Goal: Task Accomplishment & Management: Manage account settings

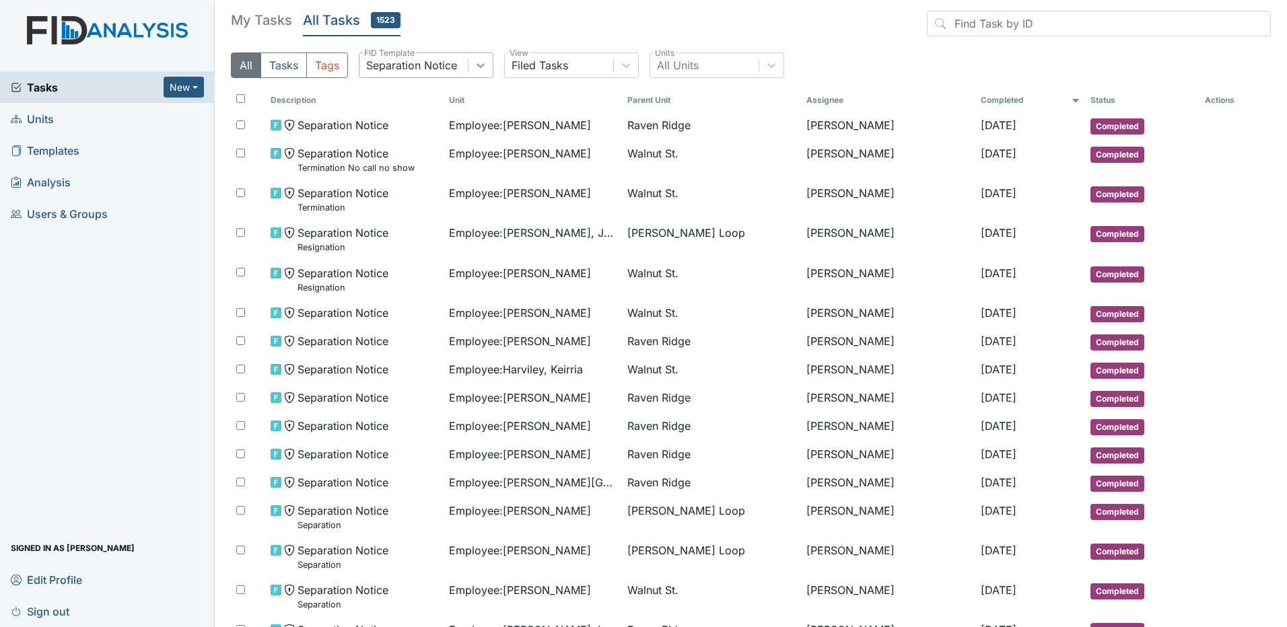
click at [478, 63] on icon at bounding box center [480, 65] width 13 height 13
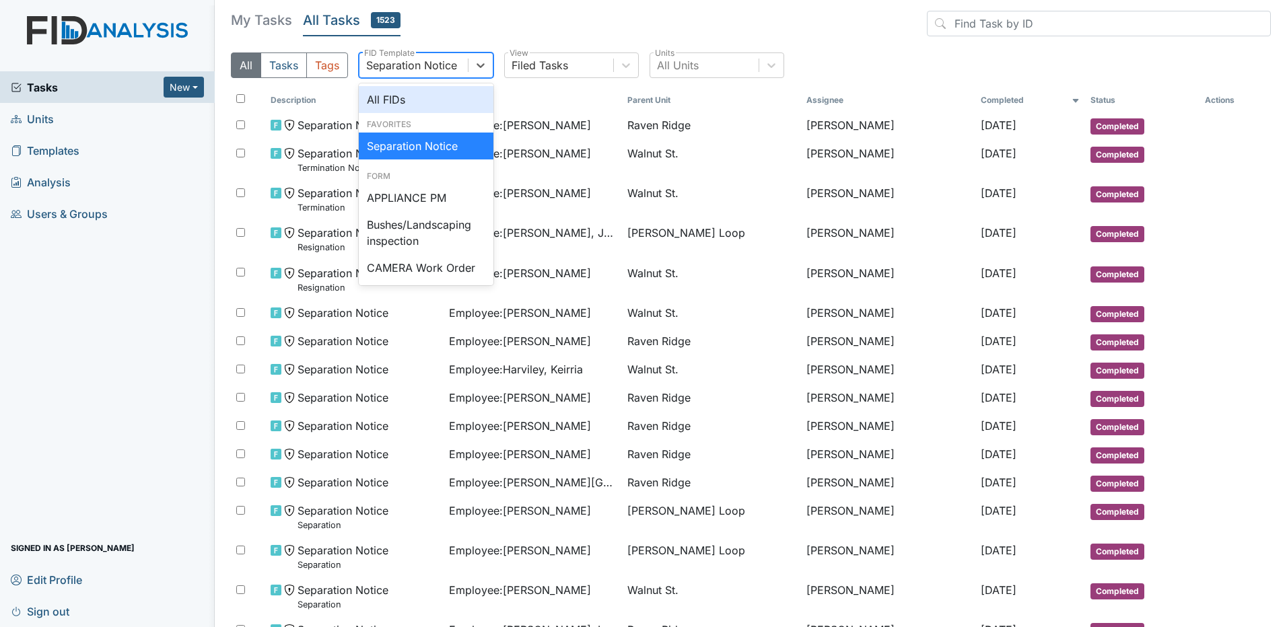
scroll to position [632, 0]
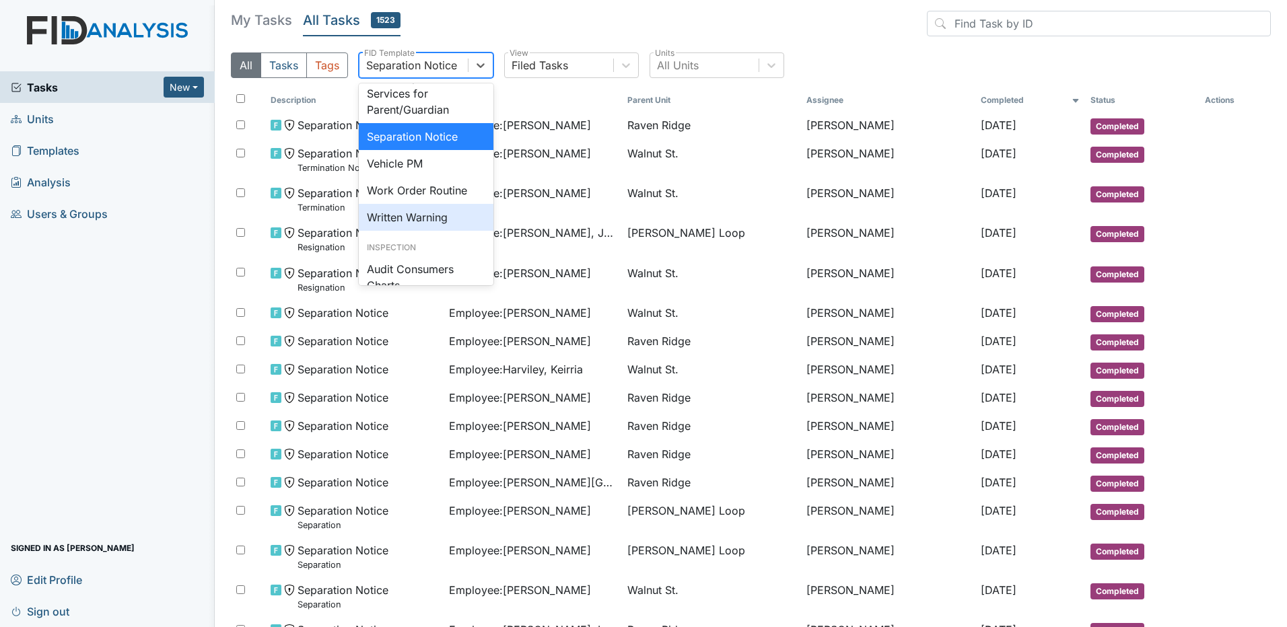
click at [439, 231] on div "Written Warning" at bounding box center [426, 217] width 135 height 27
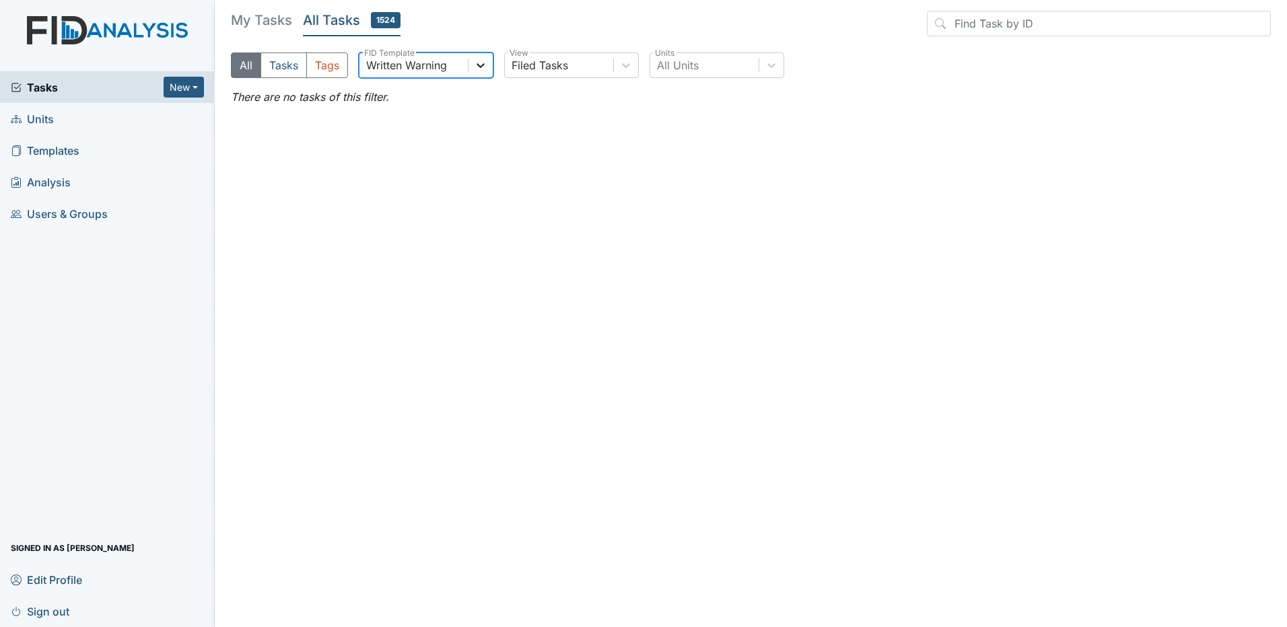
click at [479, 64] on icon at bounding box center [481, 65] width 8 height 5
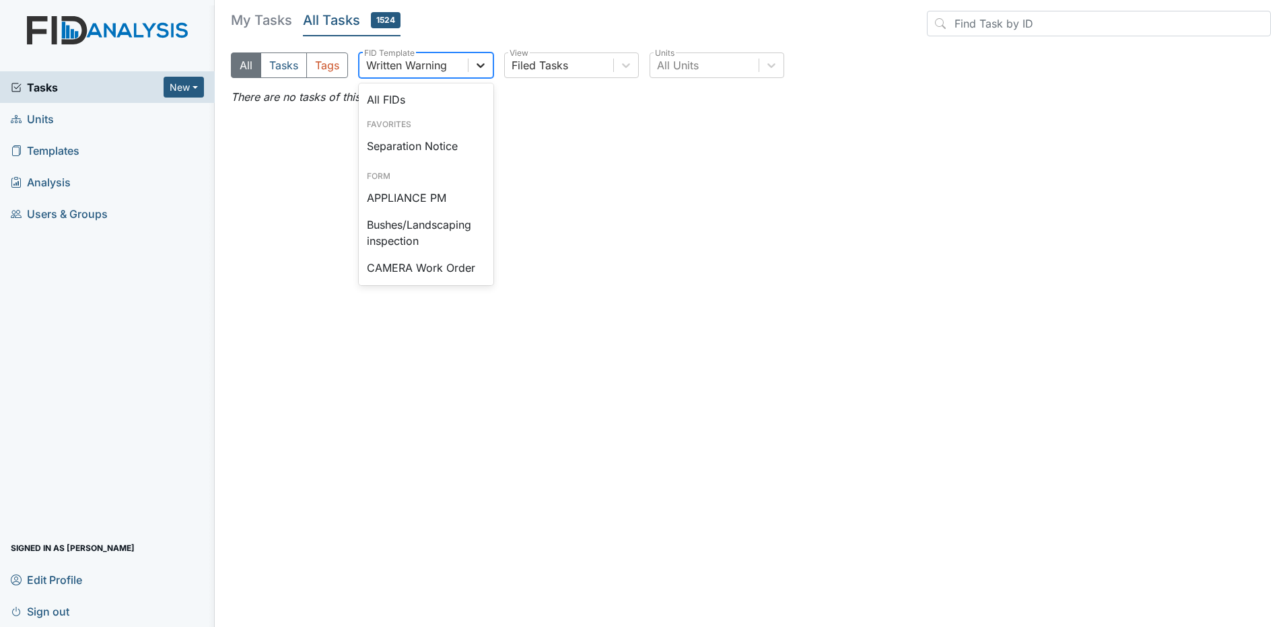
scroll to position [619, 0]
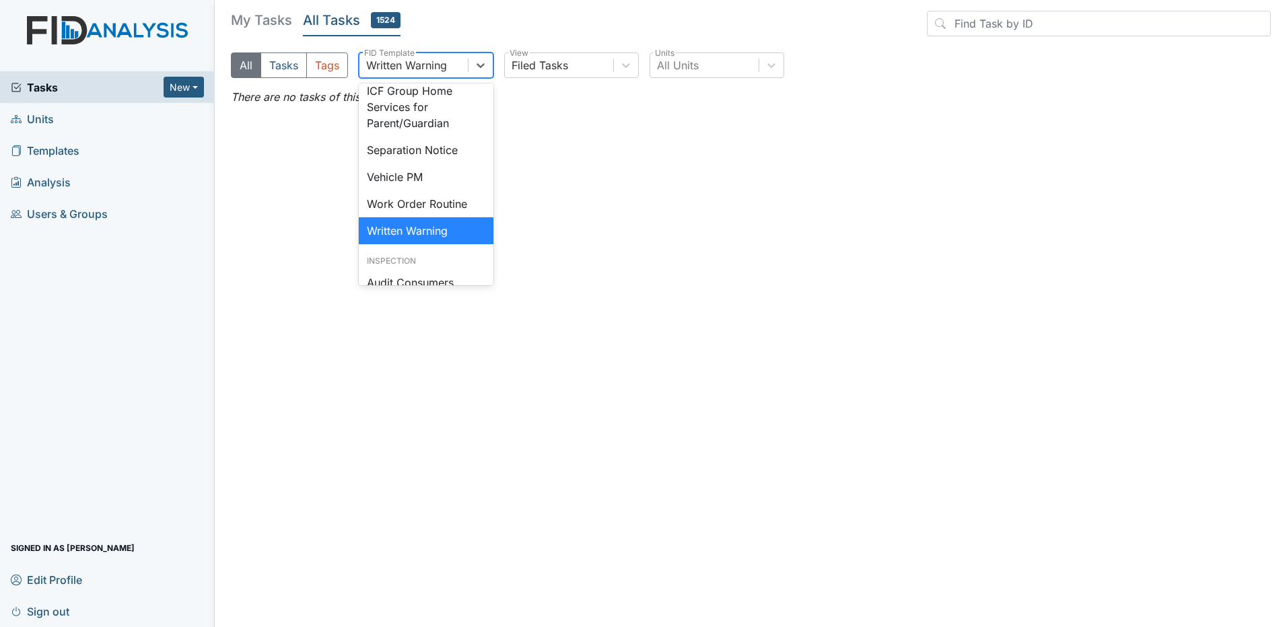
click at [413, 244] on div "Written Warning" at bounding box center [426, 230] width 135 height 27
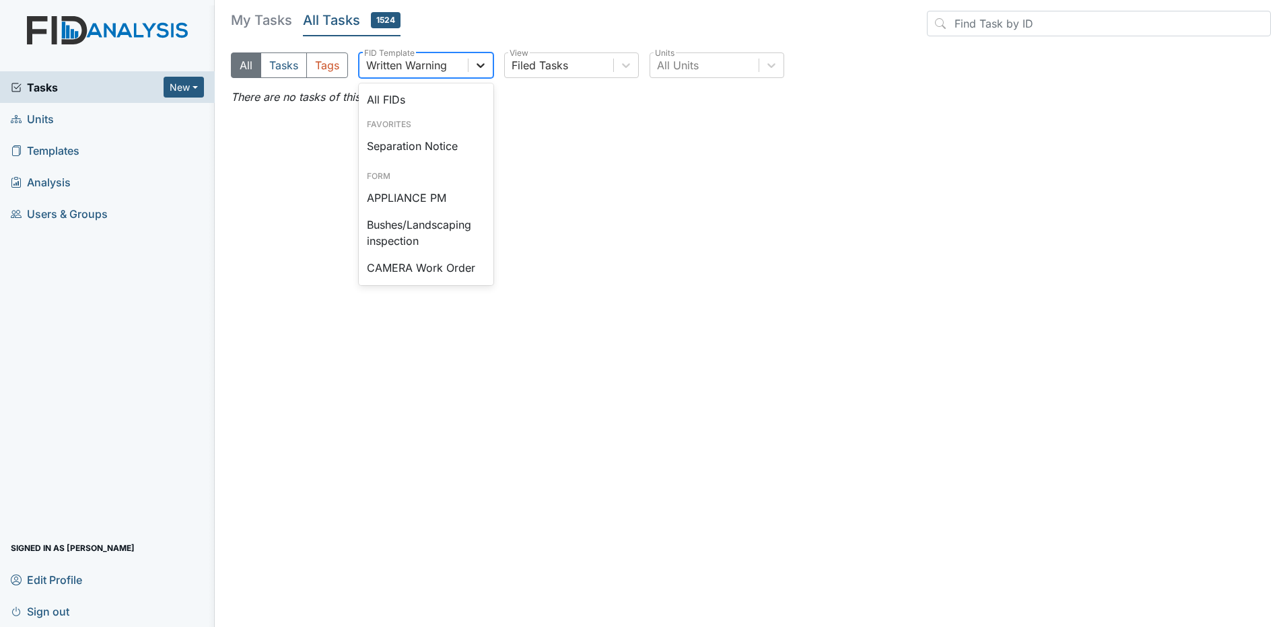
click at [483, 75] on div at bounding box center [480, 65] width 24 height 24
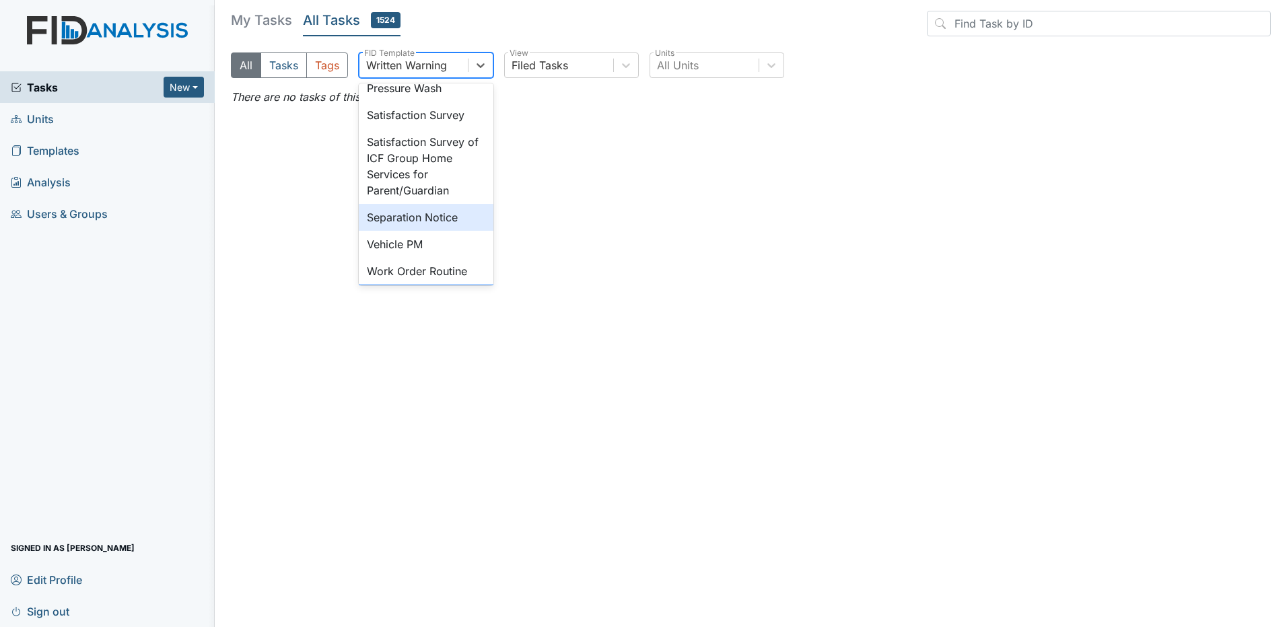
click at [427, 231] on div "Separation Notice" at bounding box center [426, 217] width 135 height 27
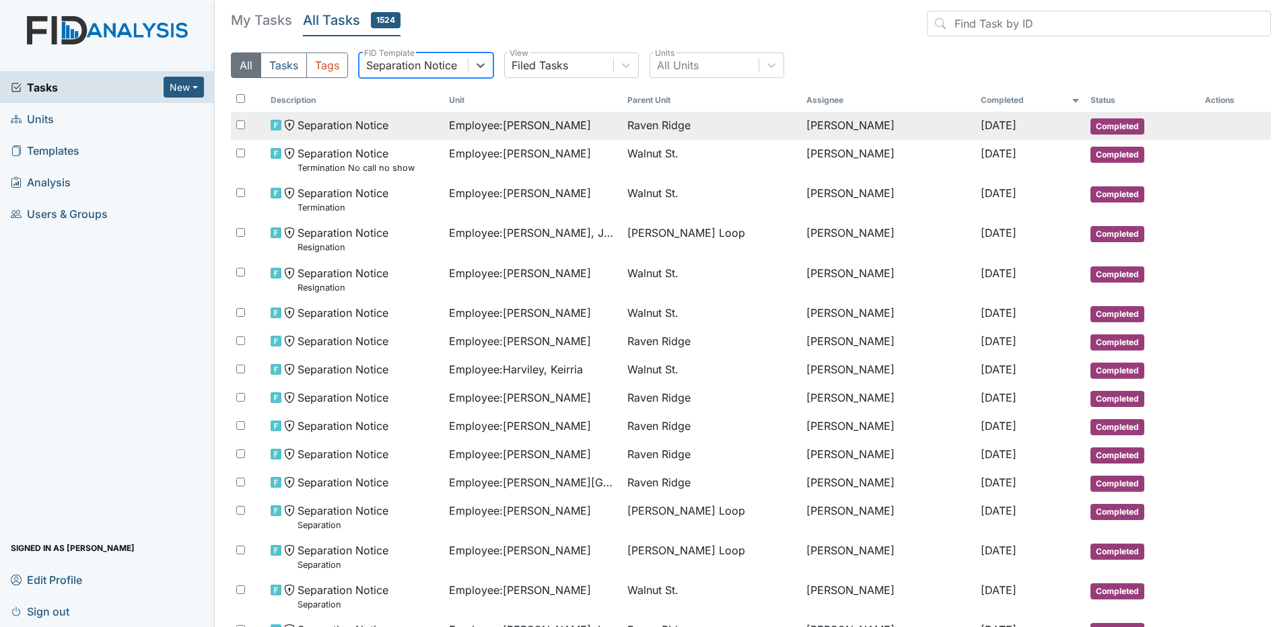
click at [516, 130] on span "Employee : Mitchell, Kiera" at bounding box center [520, 125] width 142 height 16
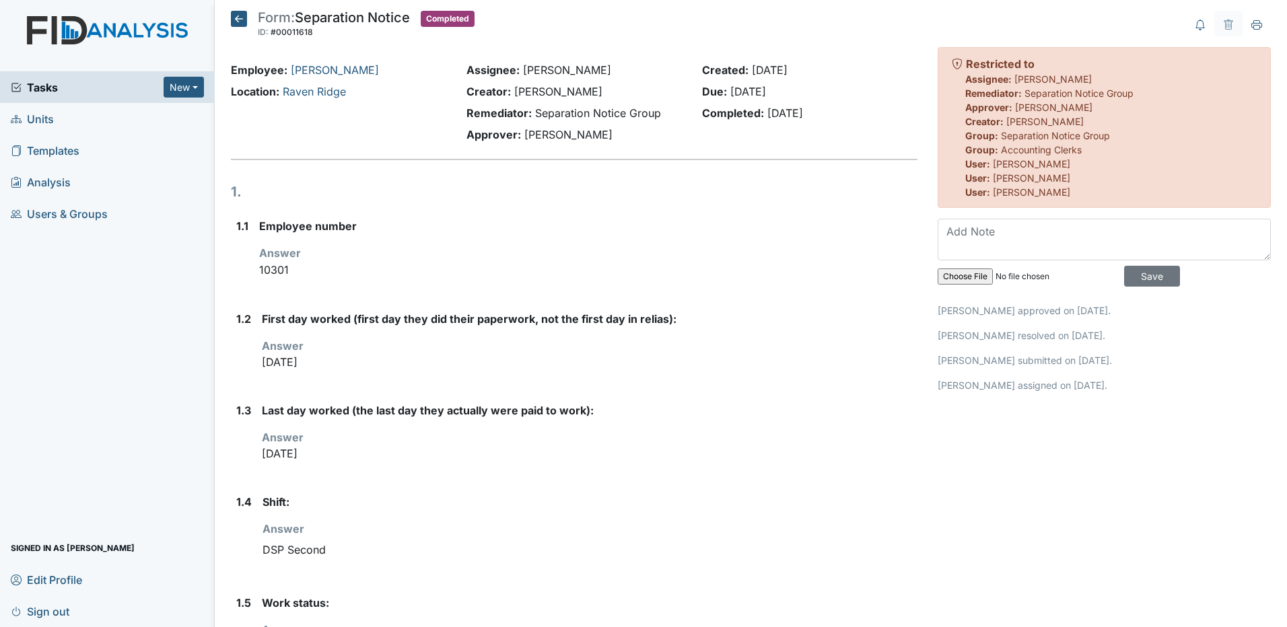
click at [87, 35] on img at bounding box center [107, 43] width 215 height 55
click at [87, 25] on img at bounding box center [107, 43] width 215 height 55
click at [231, 20] on icon at bounding box center [239, 19] width 16 height 16
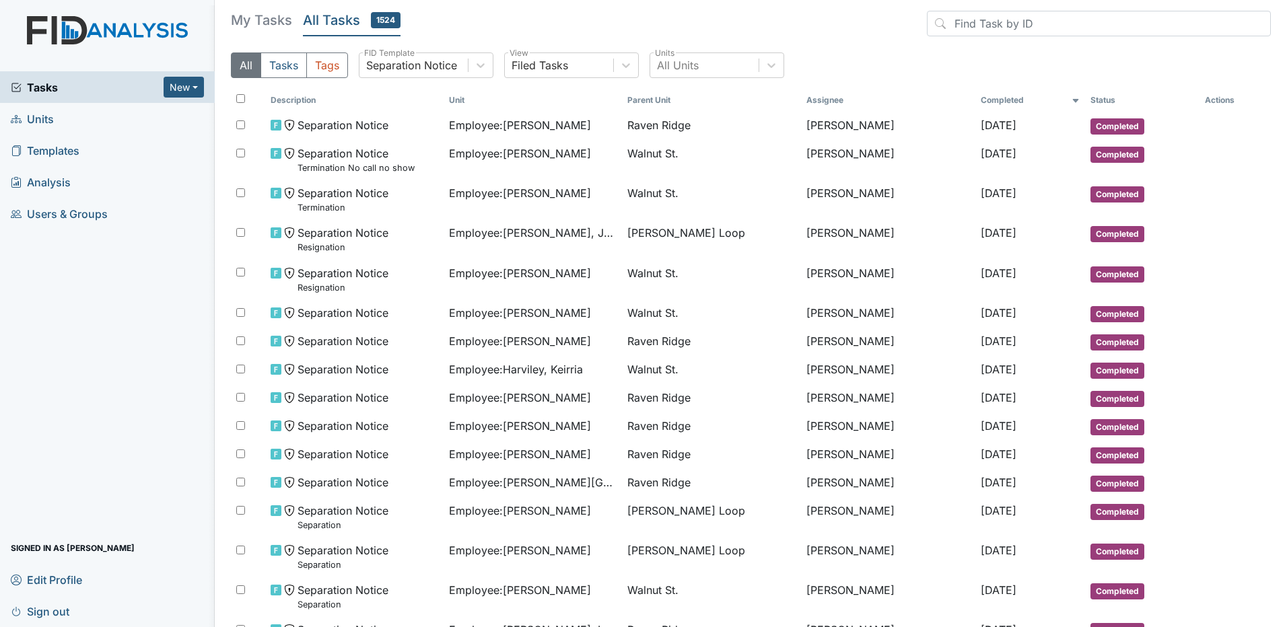
click at [251, 18] on h5 "My Tasks" at bounding box center [261, 20] width 61 height 19
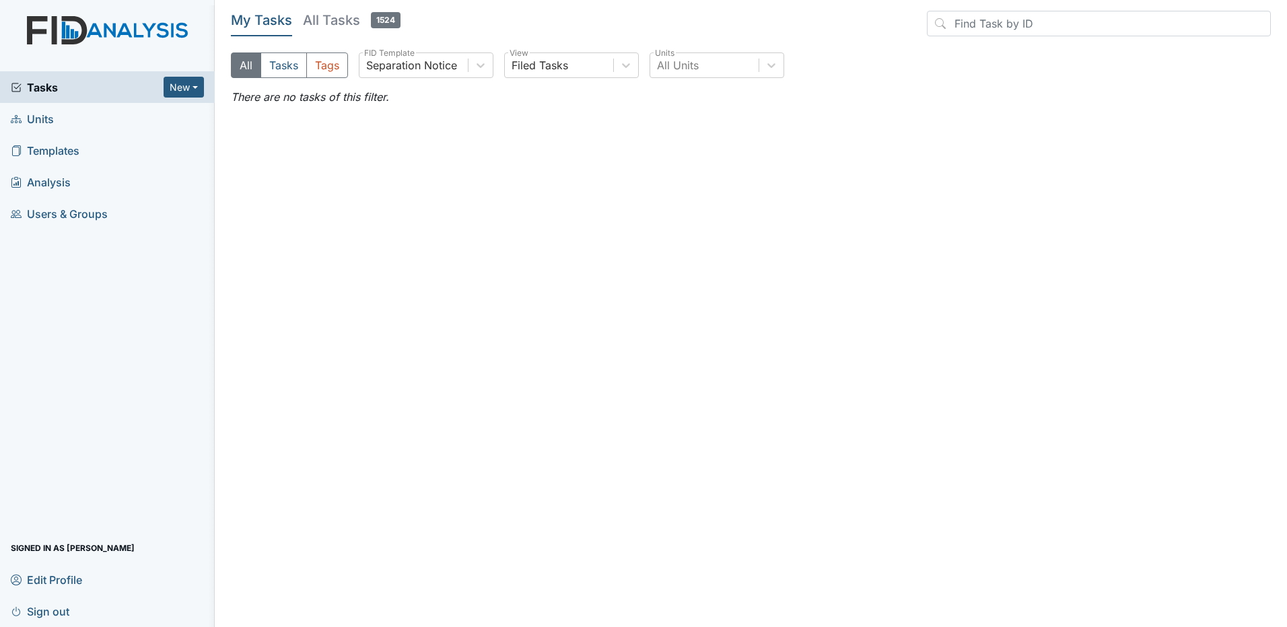
click at [328, 22] on h5 "All Tasks 1524" at bounding box center [352, 20] width 98 height 19
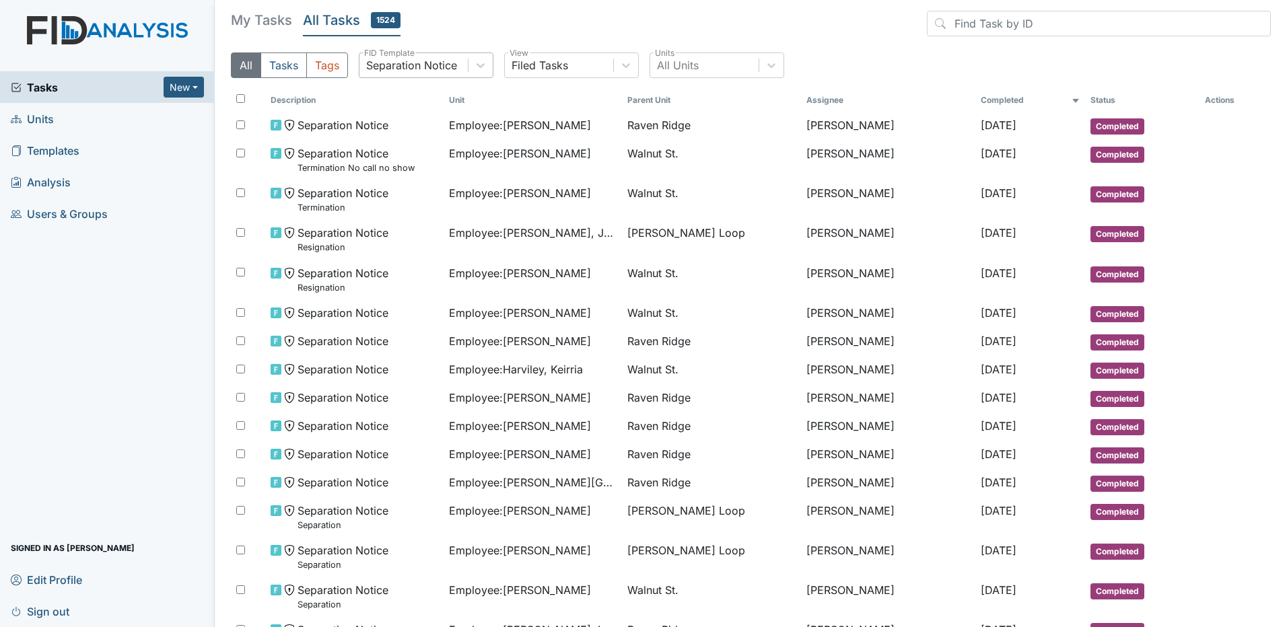
click at [436, 68] on div "Separation Notice" at bounding box center [411, 65] width 91 height 16
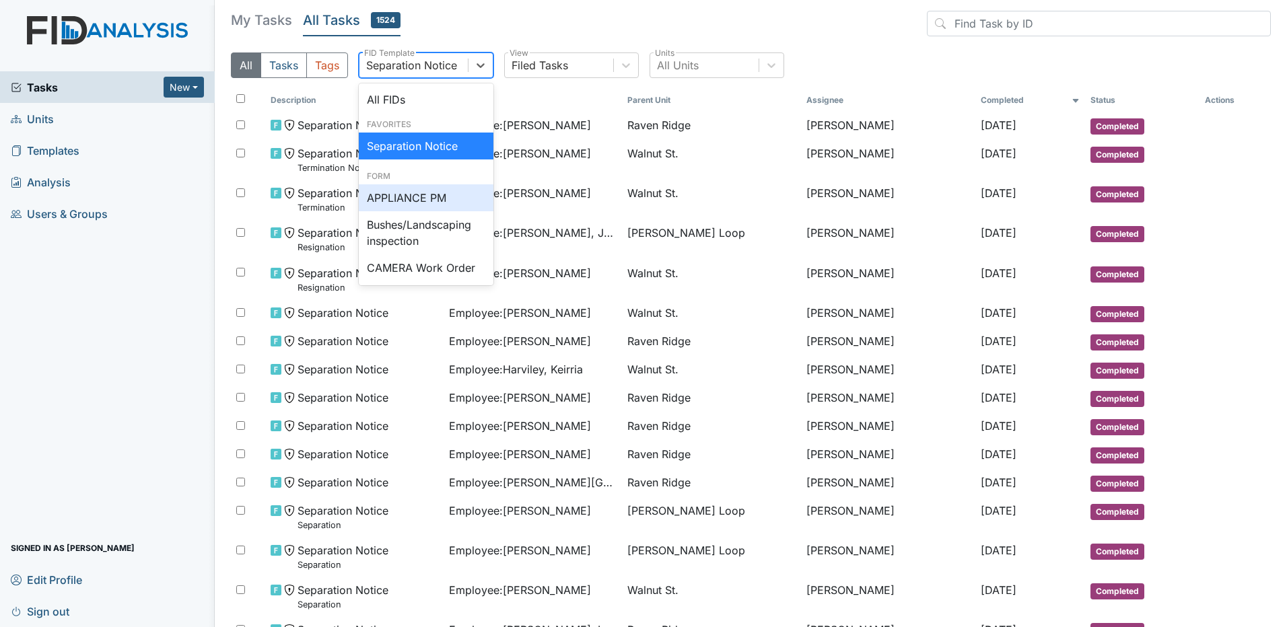
click at [429, 199] on div "APPLIANCE PM" at bounding box center [426, 197] width 135 height 27
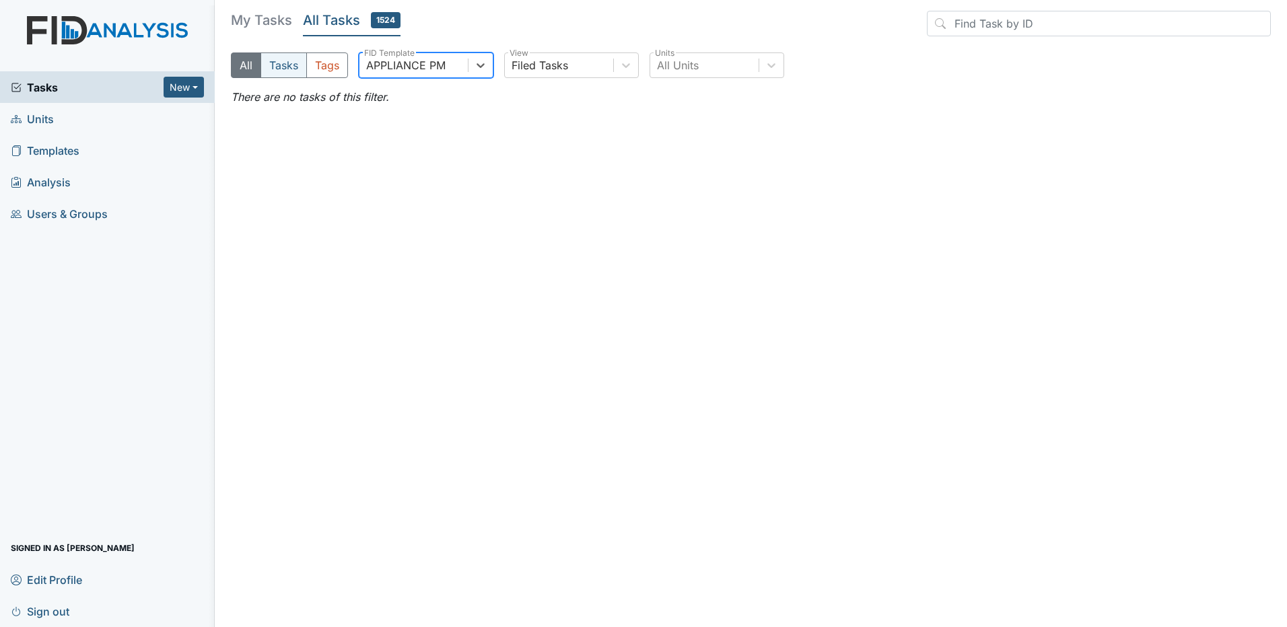
click at [267, 66] on button "Tasks" at bounding box center [283, 65] width 46 height 26
click at [314, 66] on button "Tags" at bounding box center [327, 65] width 42 height 26
click at [251, 65] on button "All" at bounding box center [246, 65] width 30 height 26
click at [79, 74] on div "Tasks New Form Inspection Document Bundle" at bounding box center [107, 87] width 215 height 32
click at [92, 33] on img at bounding box center [107, 43] width 215 height 55
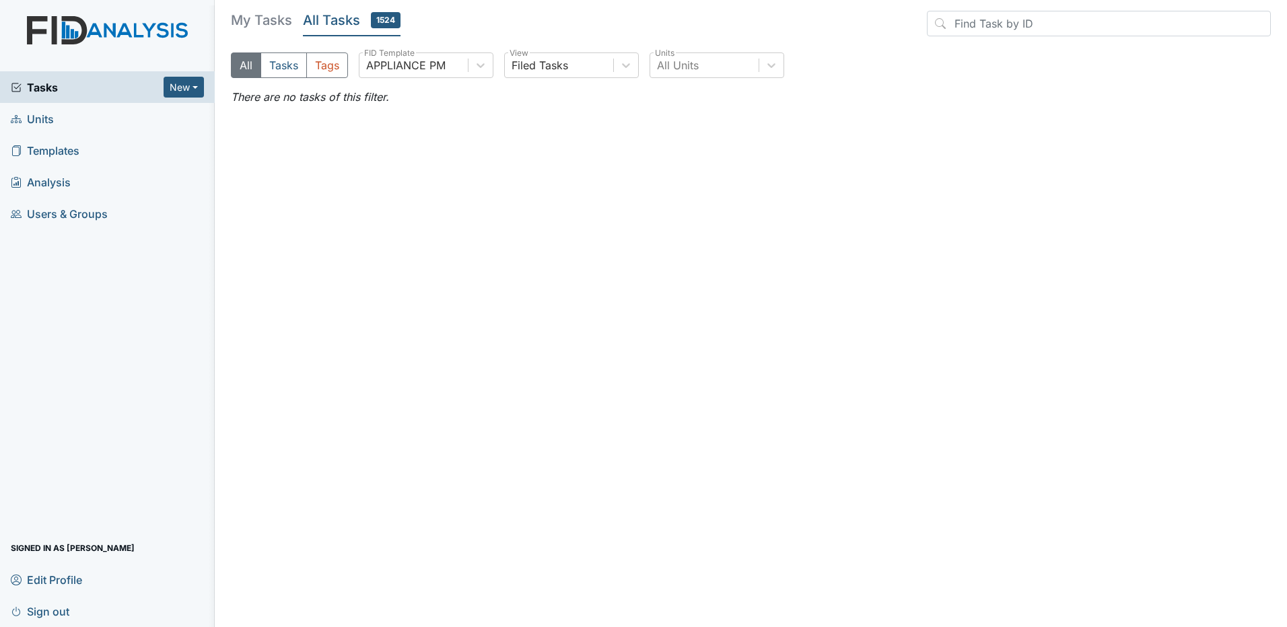
click at [67, 31] on img at bounding box center [107, 43] width 215 height 55
click at [61, 219] on span "Users & Groups" at bounding box center [59, 213] width 97 height 21
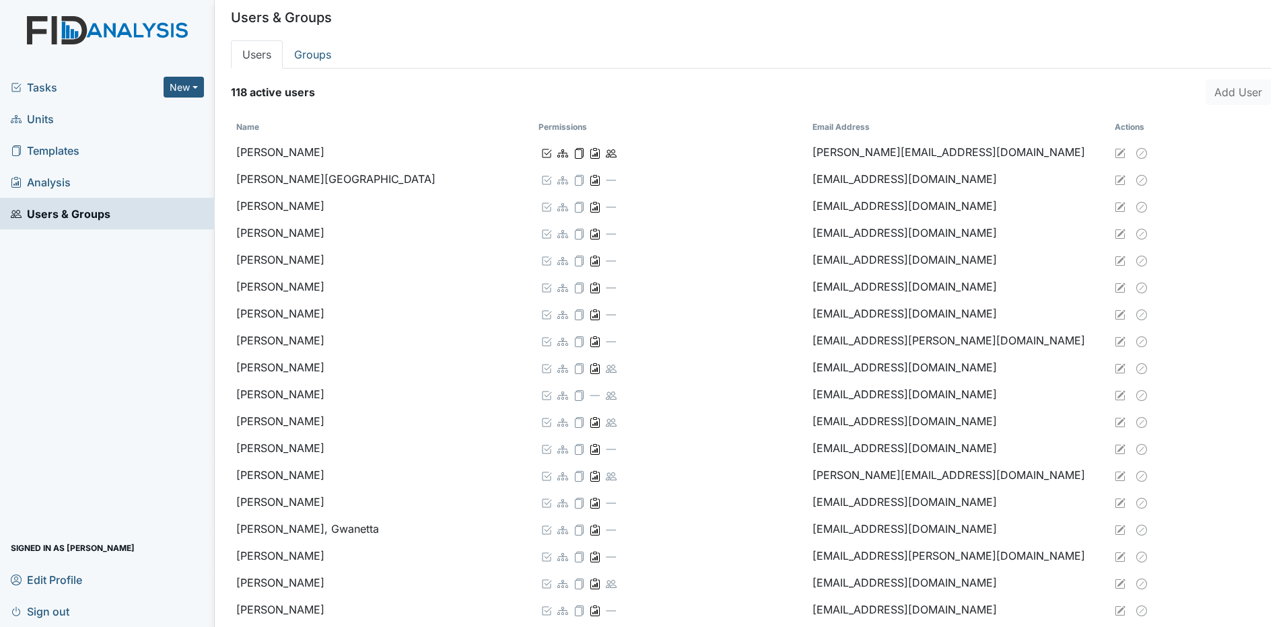
click at [56, 178] on span "Analysis" at bounding box center [41, 182] width 60 height 21
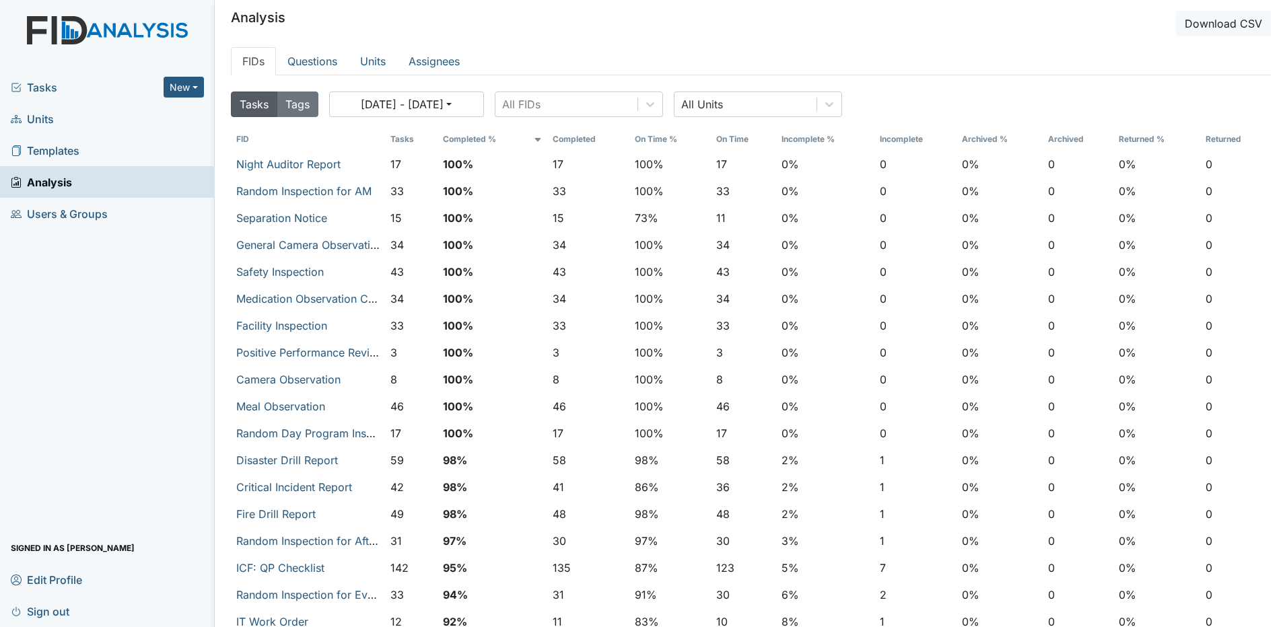
click at [55, 154] on span "Templates" at bounding box center [45, 150] width 69 height 21
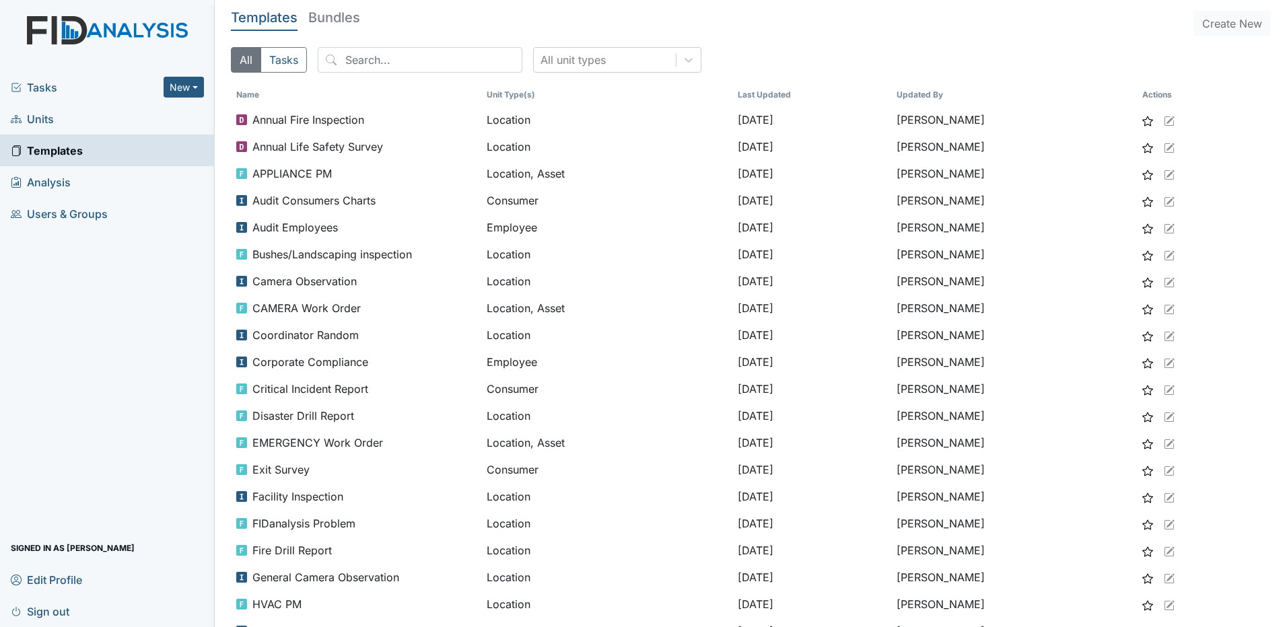
click at [75, 129] on link "Units" at bounding box center [107, 119] width 215 height 32
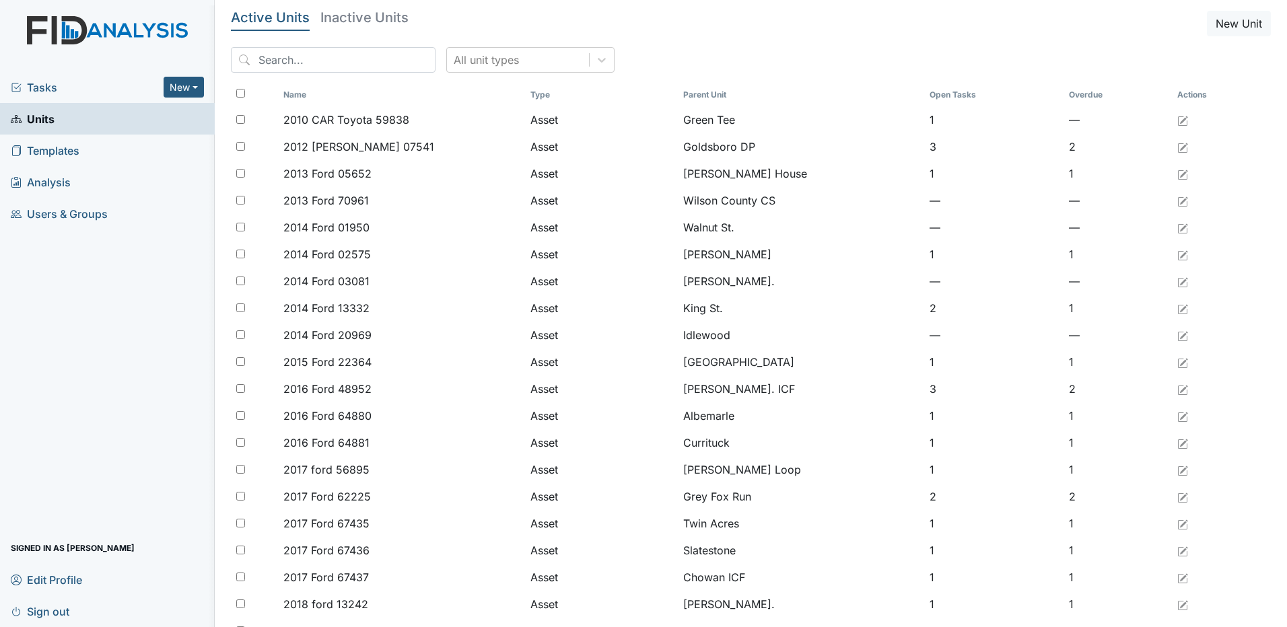
click at [80, 213] on span "Users & Groups" at bounding box center [59, 213] width 97 height 21
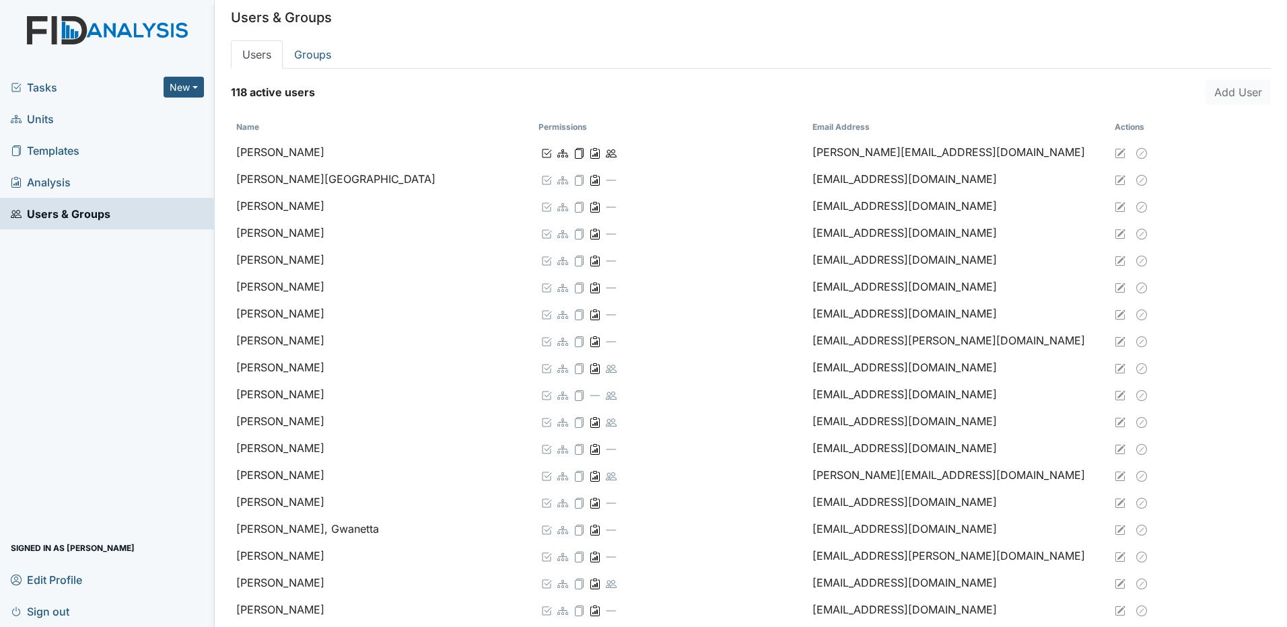
click at [34, 87] on span "Tasks" at bounding box center [87, 87] width 153 height 16
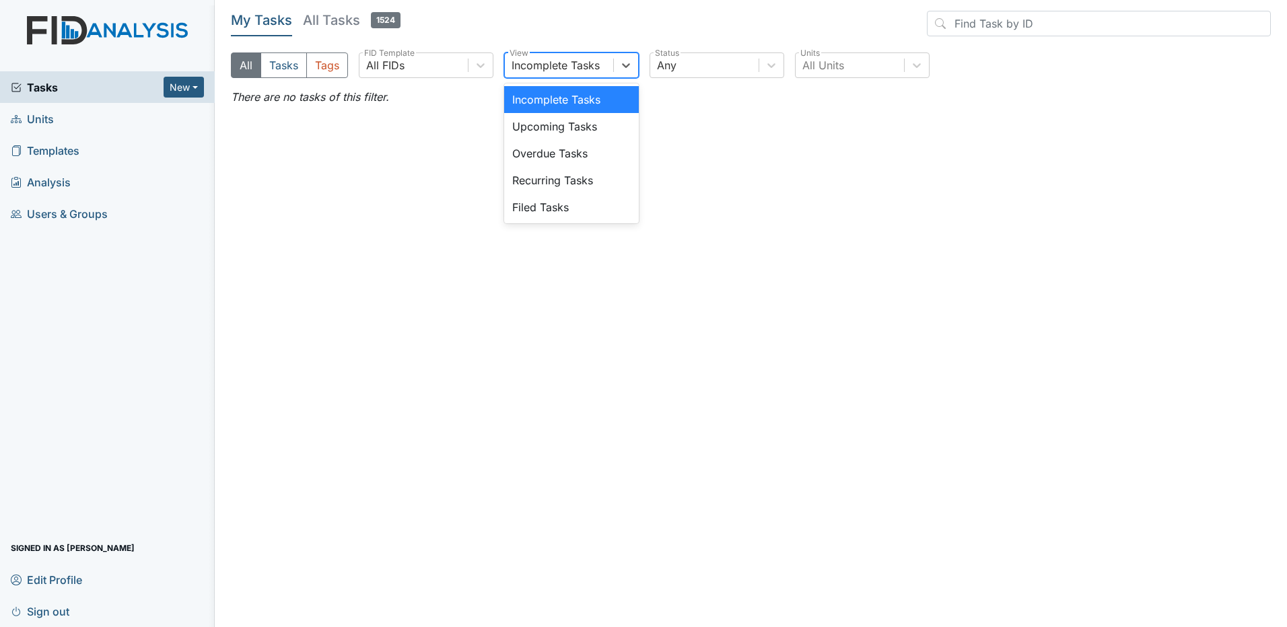
click at [547, 70] on div "Incomplete Tasks" at bounding box center [556, 65] width 88 height 16
click at [560, 203] on div "Filed Tasks" at bounding box center [571, 207] width 135 height 27
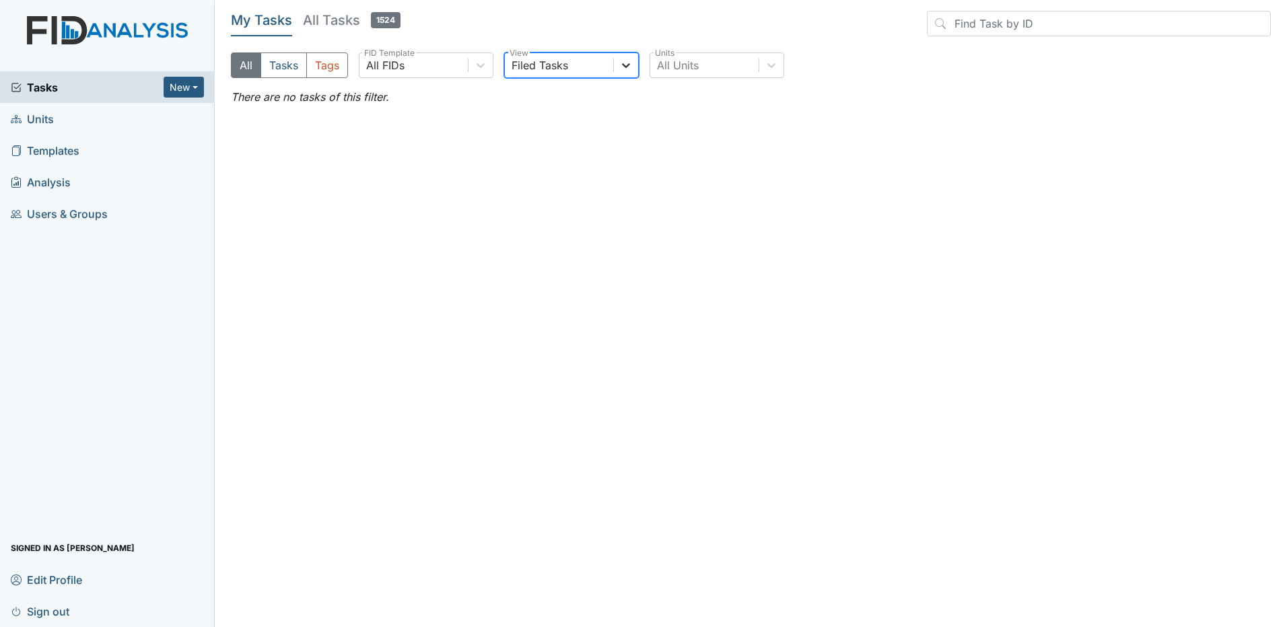
click at [625, 67] on icon at bounding box center [626, 65] width 8 height 5
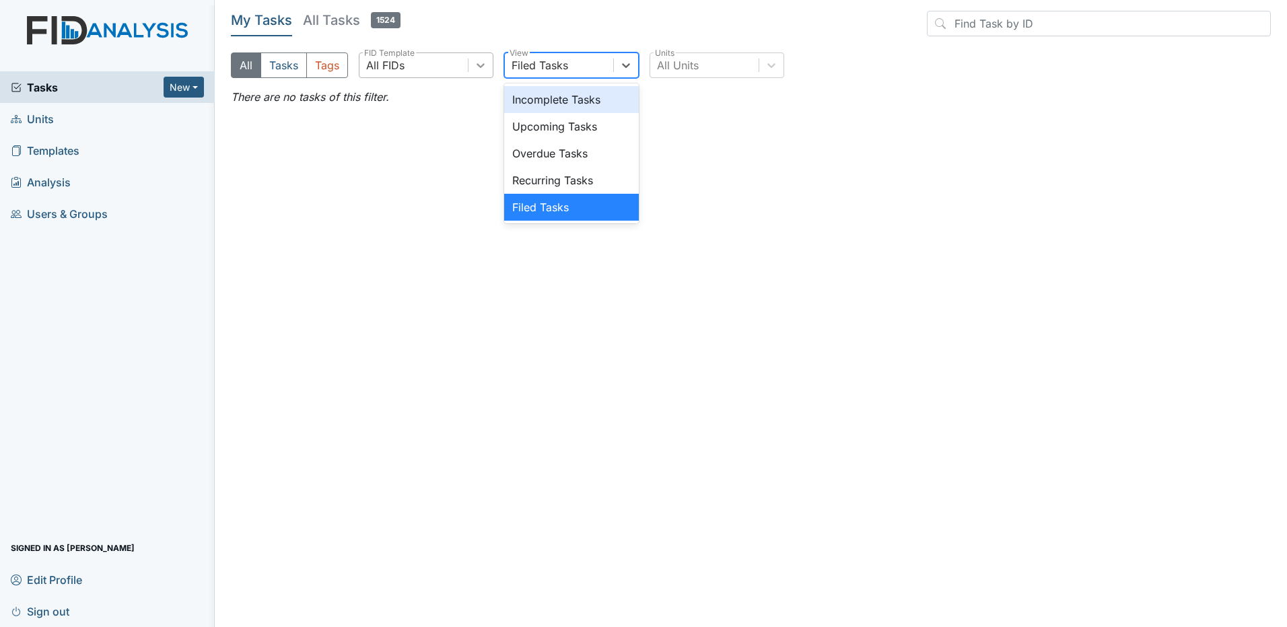
click at [481, 61] on icon at bounding box center [480, 65] width 13 height 13
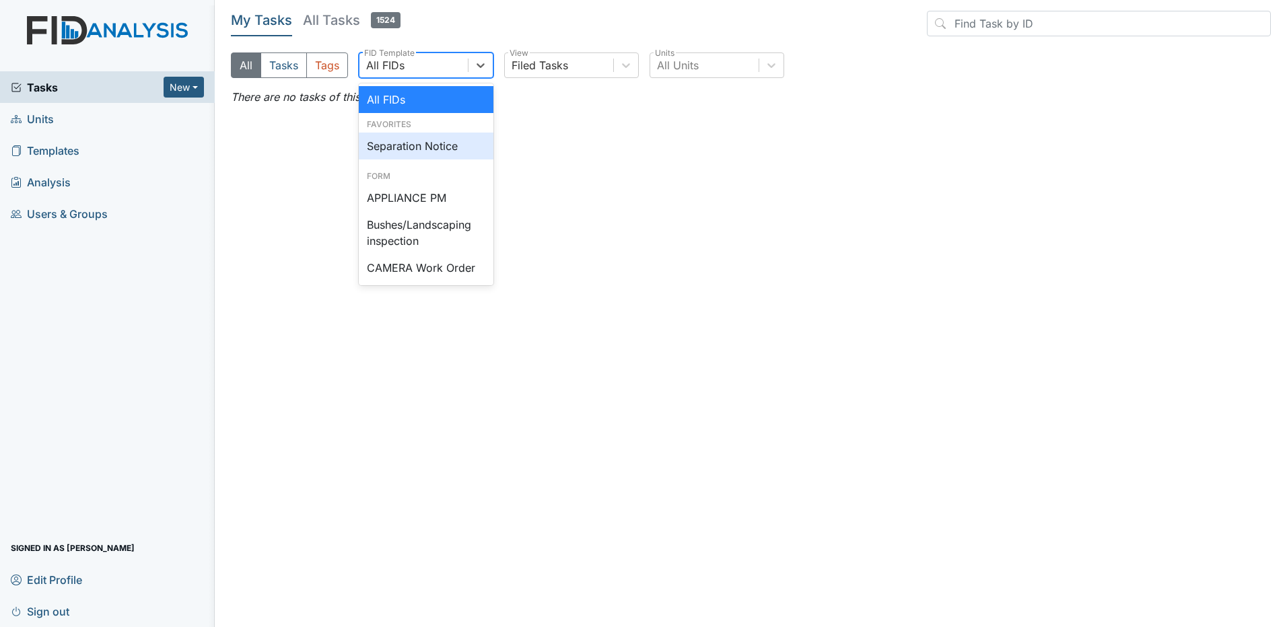
click at [460, 138] on div "Separation Notice" at bounding box center [426, 146] width 135 height 27
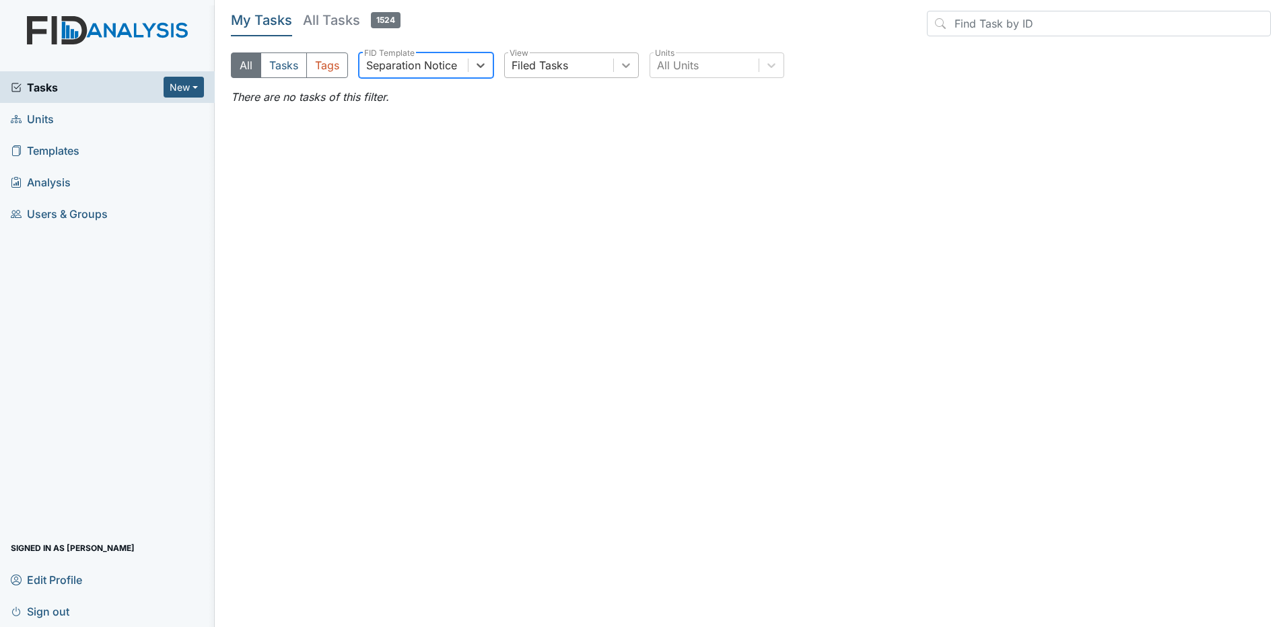
click at [621, 71] on icon at bounding box center [625, 65] width 13 height 13
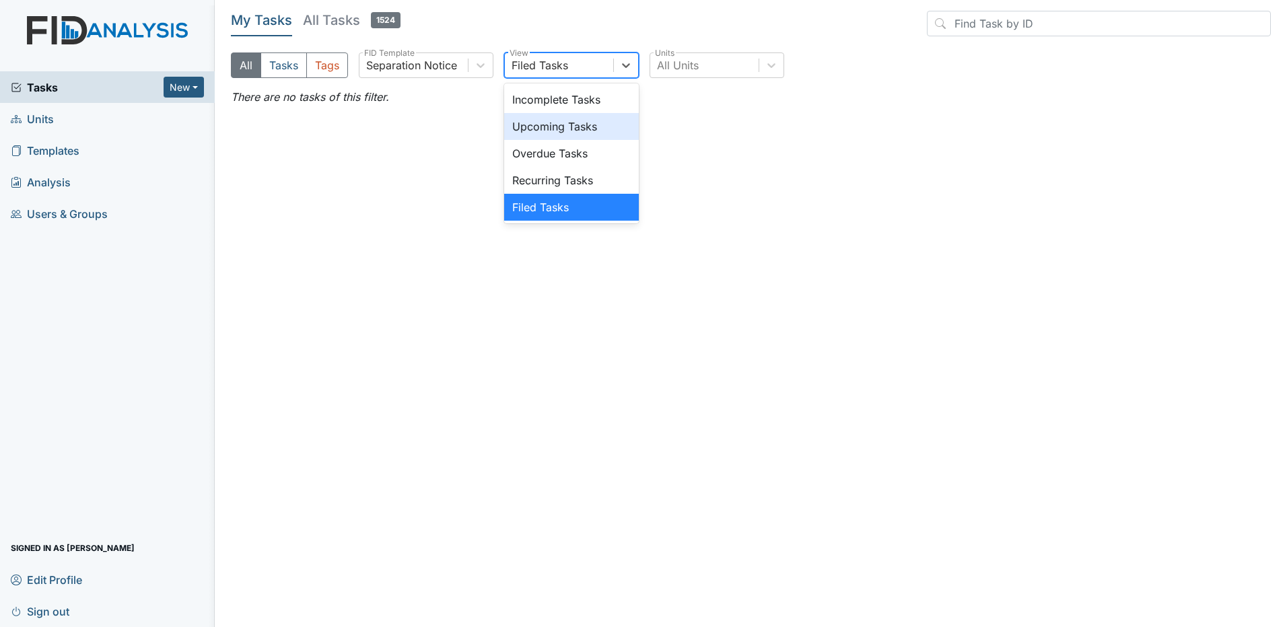
click at [582, 120] on div "Upcoming Tasks" at bounding box center [571, 126] width 135 height 27
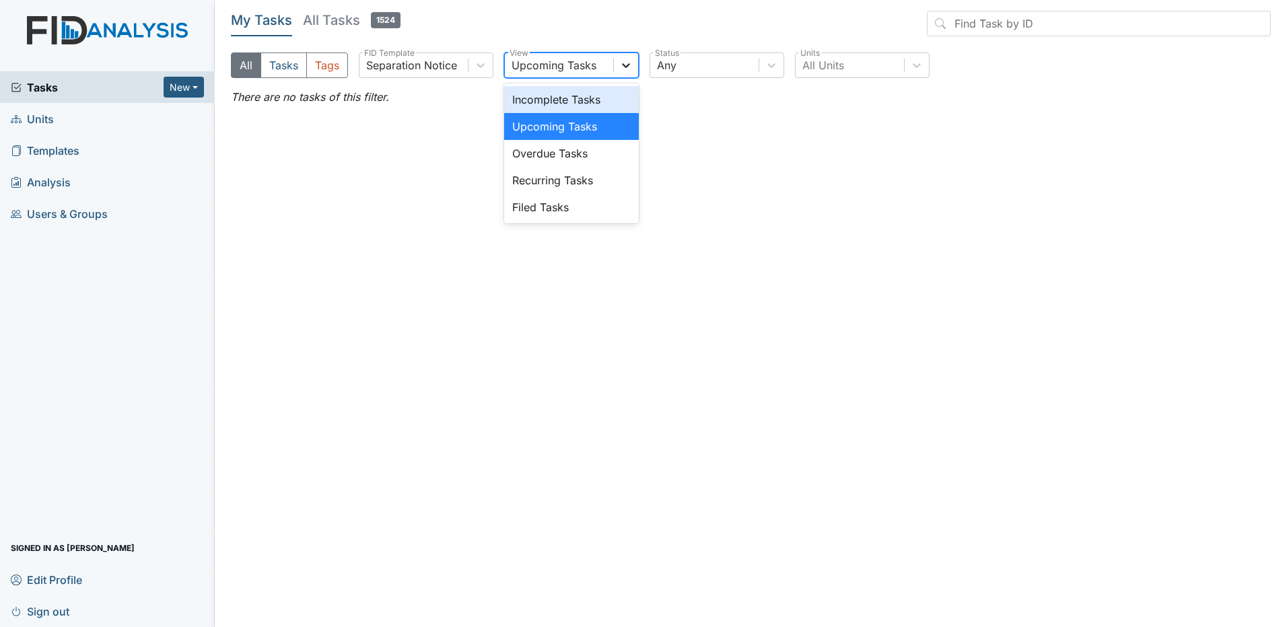
click at [629, 58] on div at bounding box center [626, 65] width 24 height 24
click at [566, 148] on div "Overdue Tasks" at bounding box center [571, 153] width 135 height 27
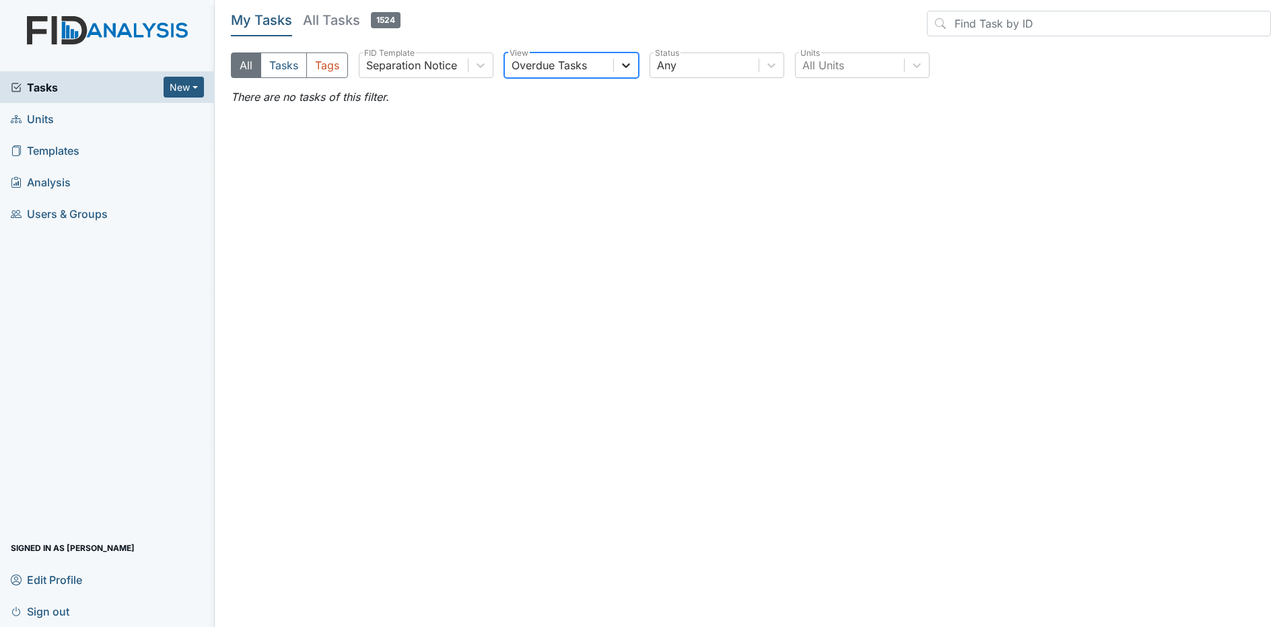
click at [624, 68] on icon at bounding box center [625, 65] width 13 height 13
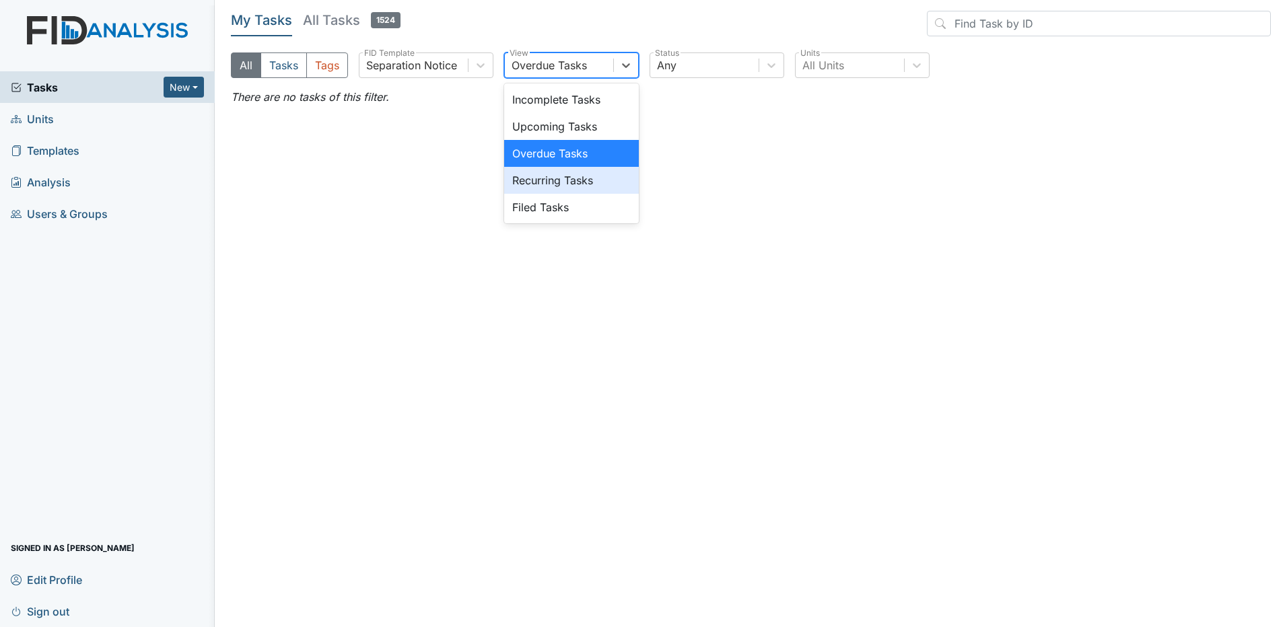
click at [541, 185] on div "Recurring Tasks" at bounding box center [571, 180] width 135 height 27
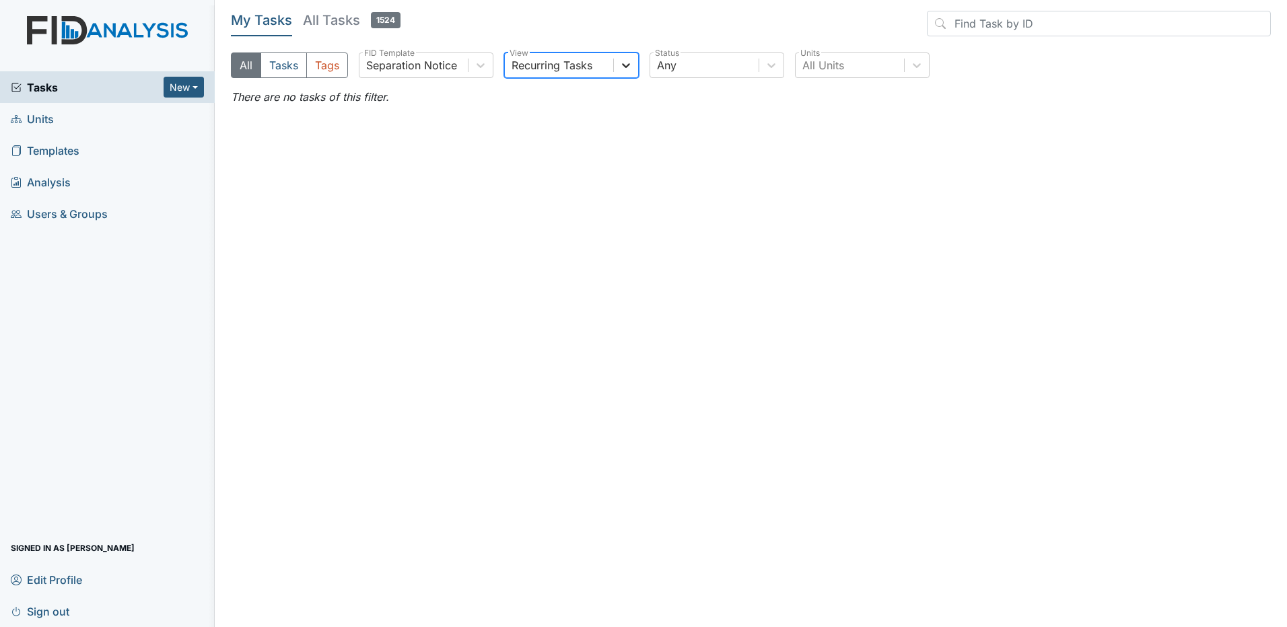
click at [622, 68] on icon at bounding box center [625, 65] width 13 height 13
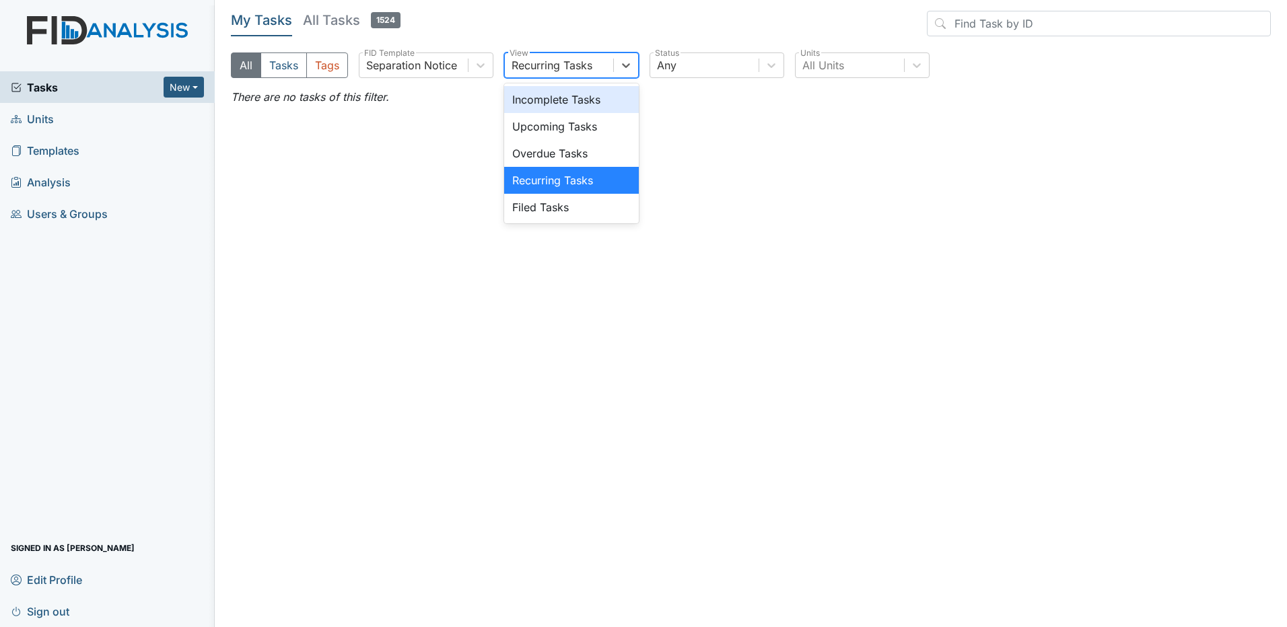
click at [590, 90] on div "Incomplete Tasks" at bounding box center [571, 99] width 135 height 27
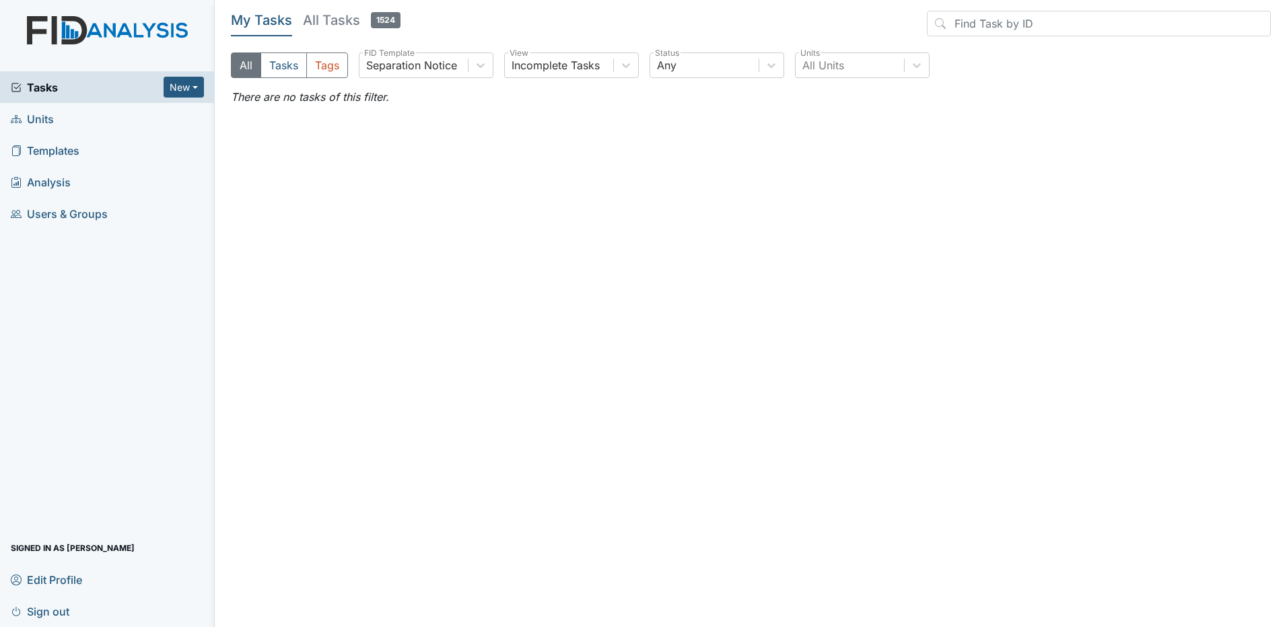
click at [540, 122] on main "My Tasks All Tasks 1524 All Tasks Tags Separation Notice FID Template Incomplet…" at bounding box center [751, 313] width 1072 height 627
click at [71, 89] on span "Tasks" at bounding box center [87, 87] width 153 height 16
click at [400, 63] on div "All FIDs" at bounding box center [385, 65] width 38 height 16
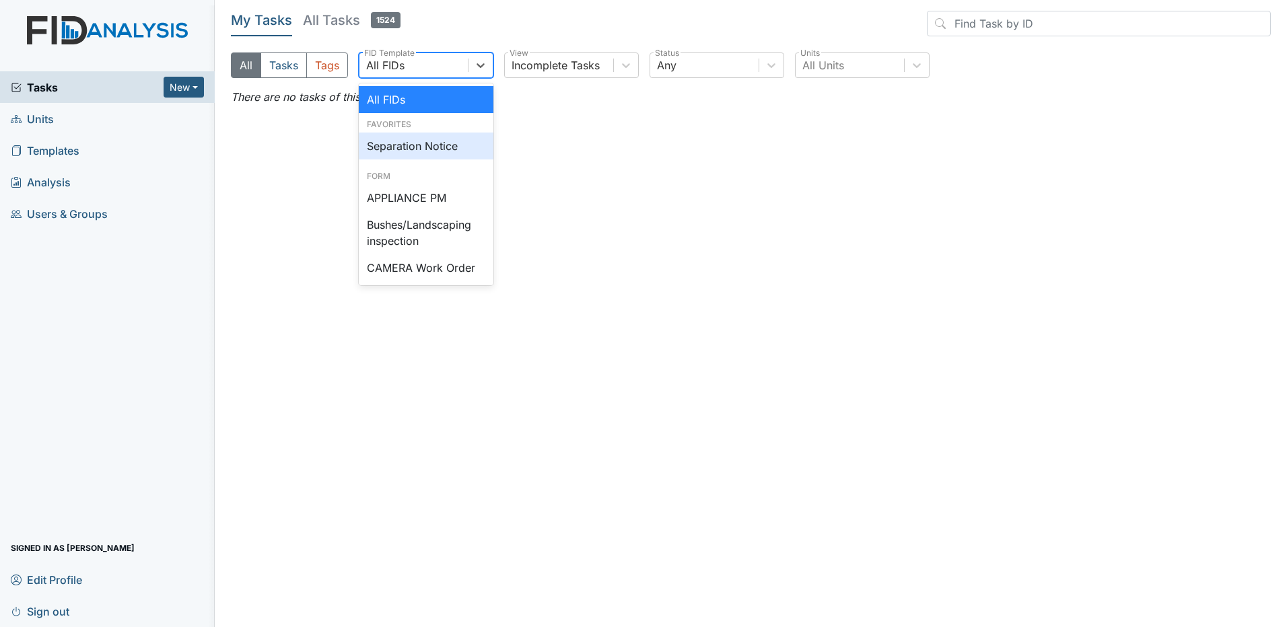
click at [419, 148] on div "Separation Notice" at bounding box center [426, 146] width 135 height 27
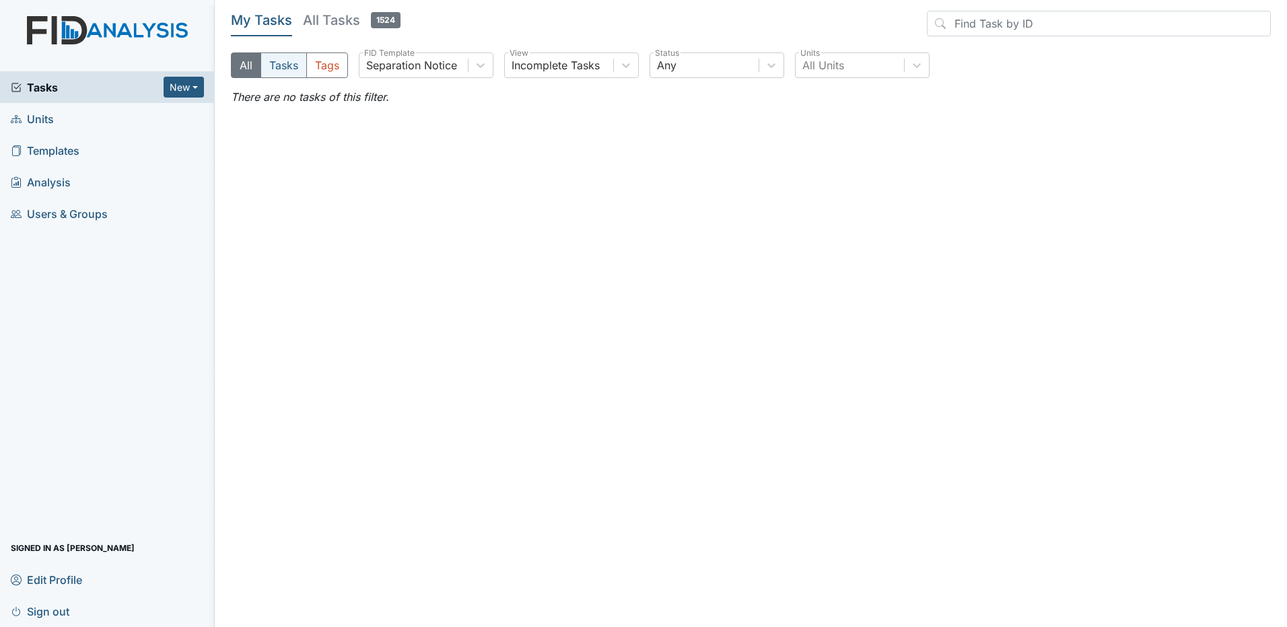
click at [295, 71] on button "Tasks" at bounding box center [283, 65] width 46 height 26
click at [244, 65] on button "All" at bounding box center [246, 65] width 30 height 26
click at [257, 96] on em "There are no tasks of this filter." at bounding box center [310, 96] width 158 height 13
click at [853, 73] on div "All Units" at bounding box center [850, 65] width 108 height 24
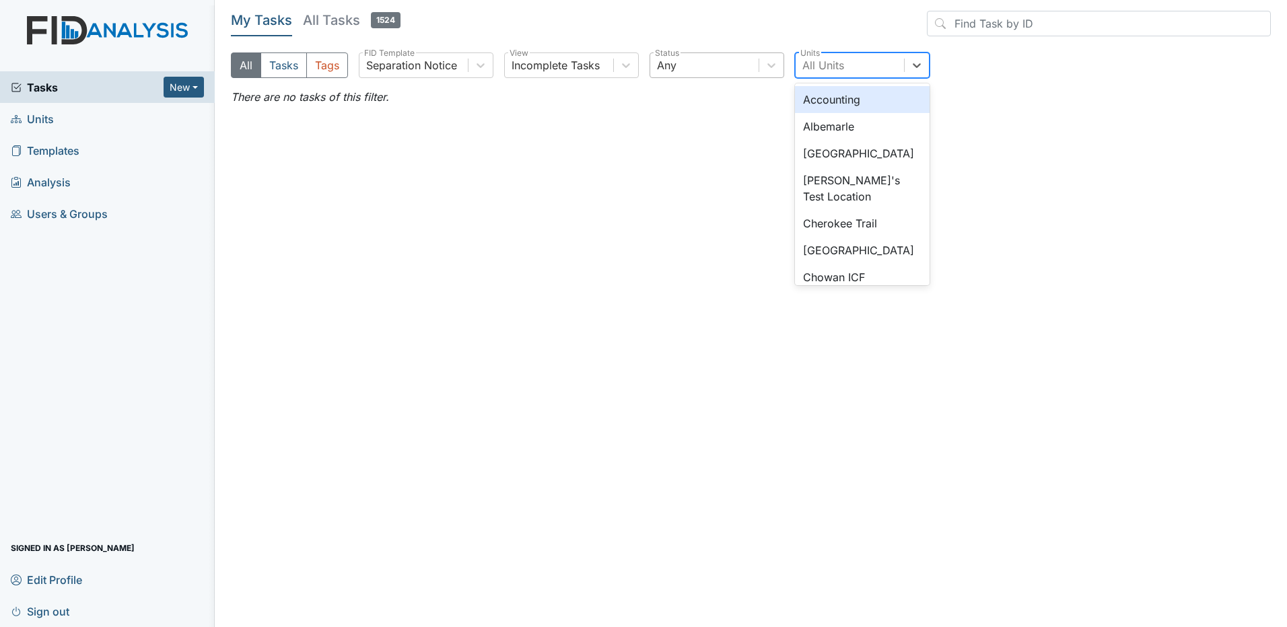
click at [750, 63] on div "Any" at bounding box center [704, 65] width 108 height 24
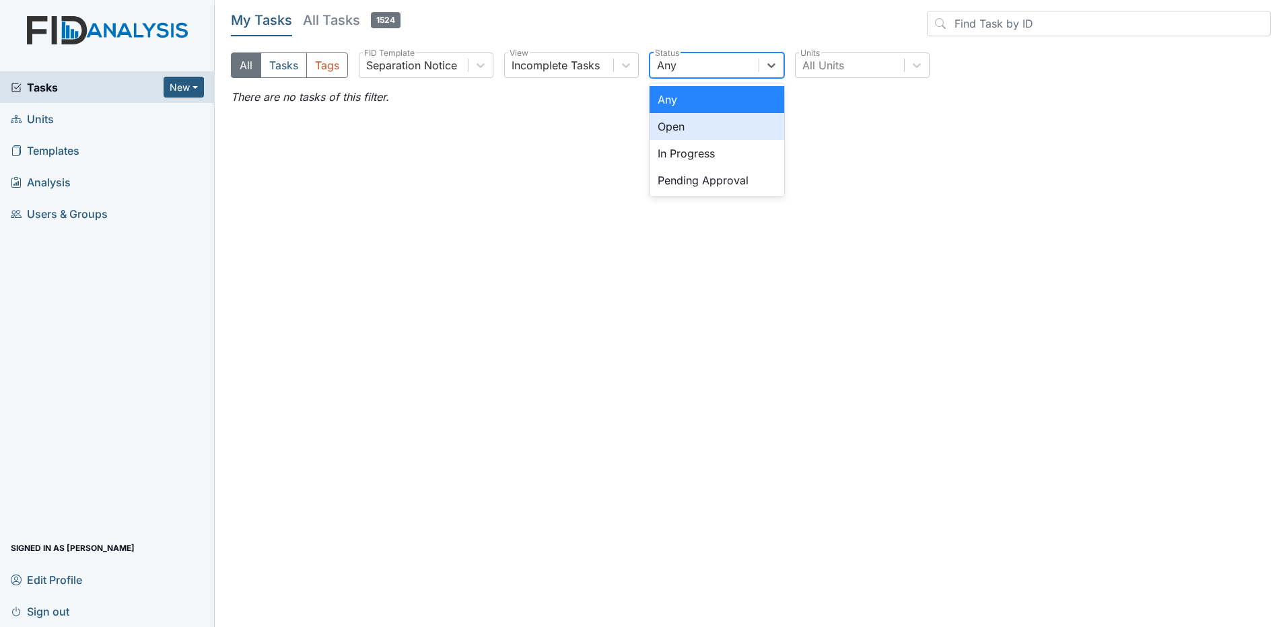
click at [716, 123] on div "Open" at bounding box center [717, 126] width 135 height 27
click at [742, 69] on div "Open" at bounding box center [704, 65] width 108 height 24
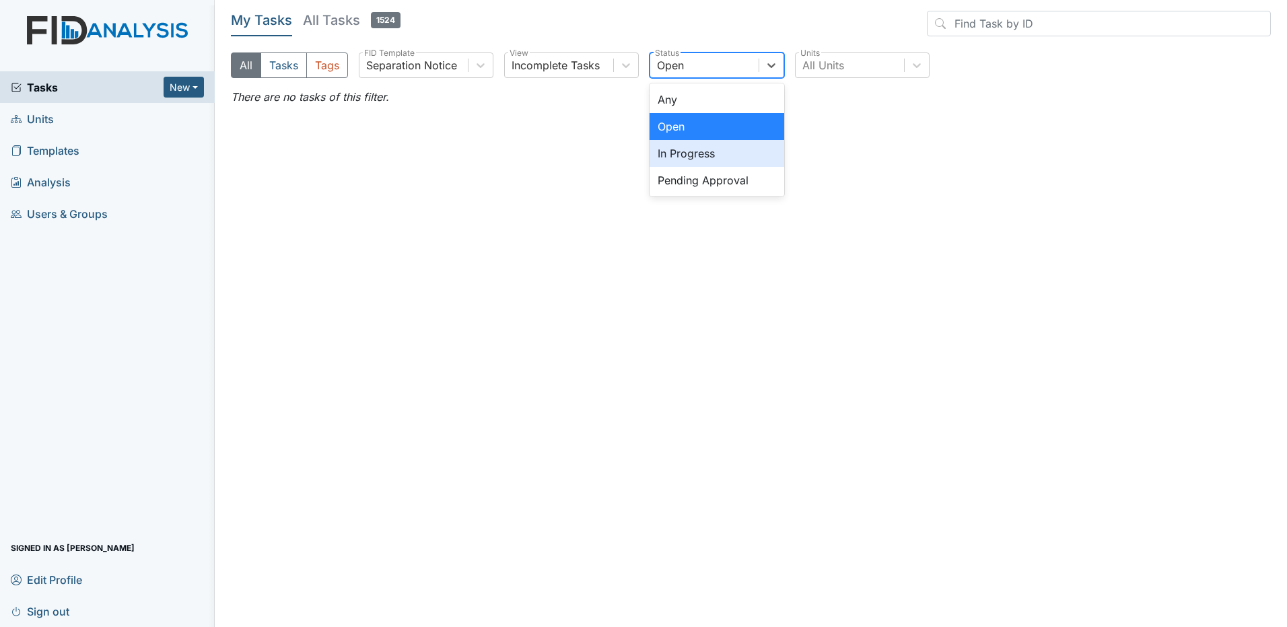
click at [722, 154] on div "In Progress" at bounding box center [717, 153] width 135 height 27
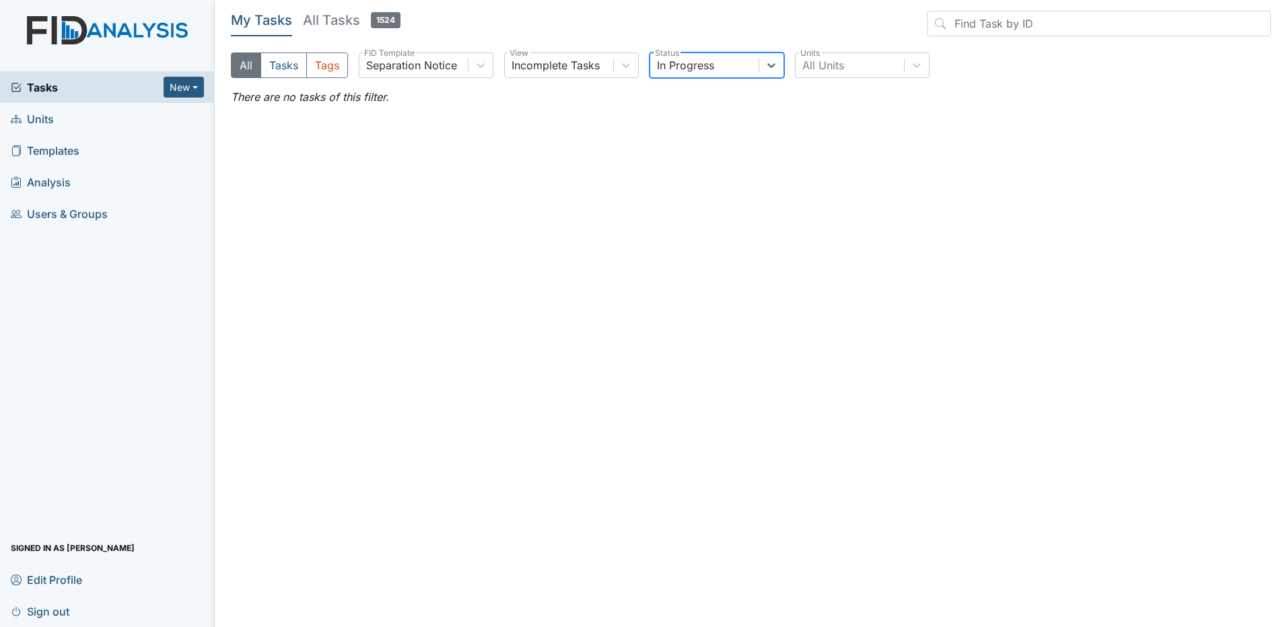
drag, startPoint x: 61, startPoint y: 4, endPoint x: 61, endPoint y: 13, distance: 9.4
click at [61, 4] on nav "Tasks New Form Inspection Document Bundle Units Templates Analysis Users & Grou…" at bounding box center [107, 313] width 215 height 627
click at [61, 24] on img at bounding box center [107, 43] width 215 height 55
